Goal: Information Seeking & Learning: Learn about a topic

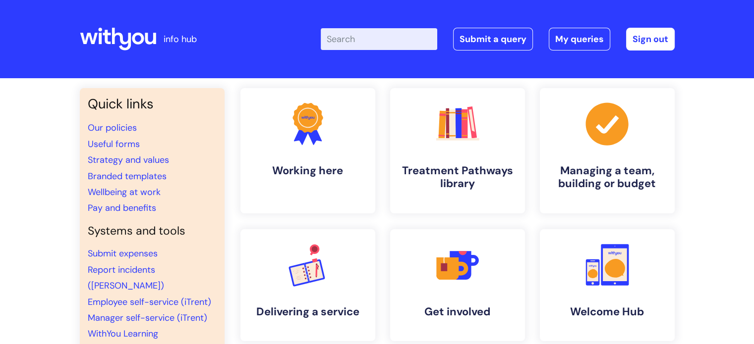
click at [359, 40] on input "Enter your search term here..." at bounding box center [379, 39] width 116 height 22
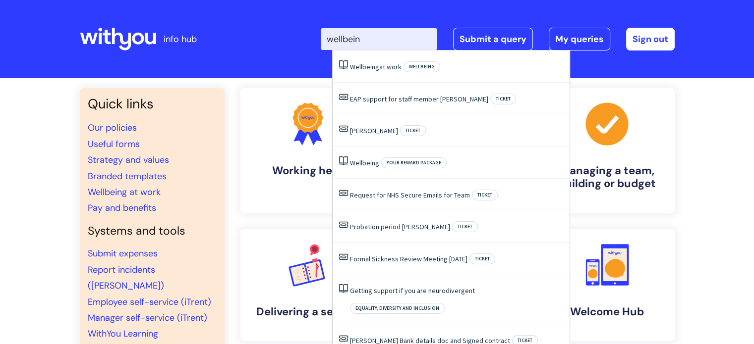
type input "wellbeing"
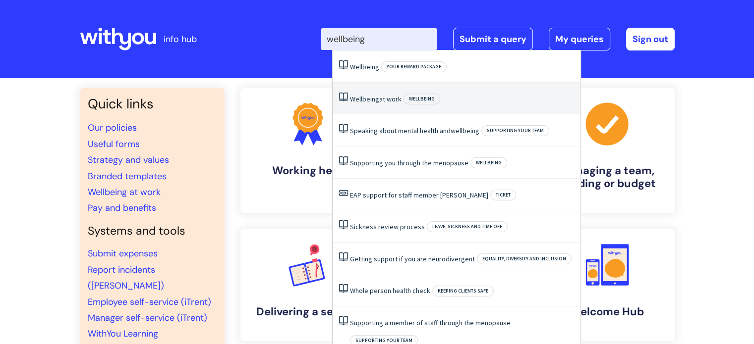
click at [374, 100] on span "Wellbeing" at bounding box center [364, 99] width 29 height 9
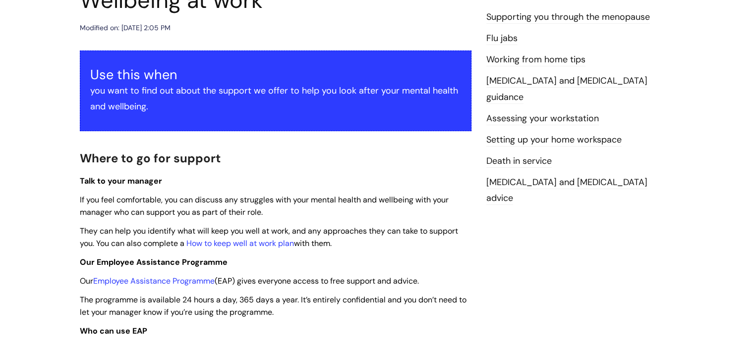
scroll to position [198, 0]
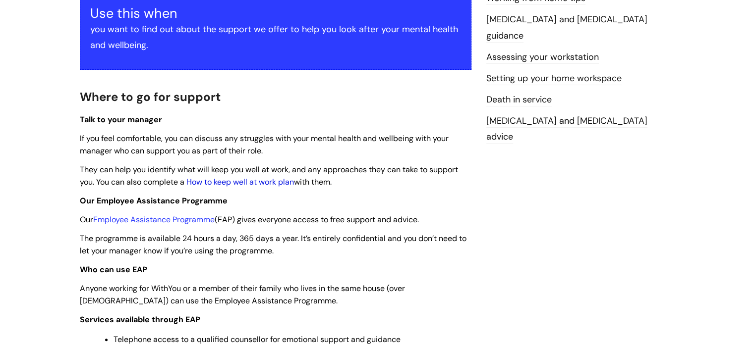
click at [236, 182] on link "How to keep well at work plan" at bounding box center [240, 182] width 108 height 10
